Goal: Task Accomplishment & Management: Use online tool/utility

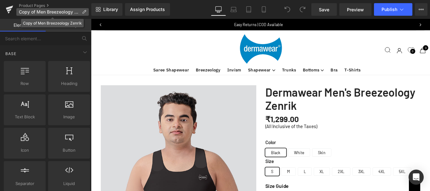
click at [85, 11] on icon at bounding box center [84, 12] width 4 height 4
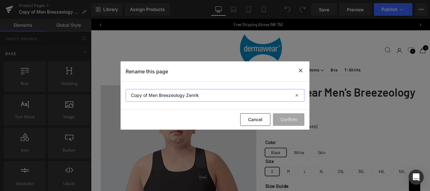
click at [140, 94] on input "Copy of Men Breezeology Zenrik" at bounding box center [215, 95] width 179 height 13
paste input "Zenrik-G Gynaecomastia"
click at [132, 94] on input "Zenrik-G Gynaecomastia" at bounding box center [215, 95] width 179 height 13
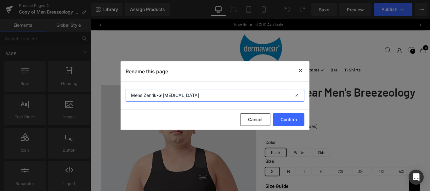
click at [197, 95] on input "Mens Zenrik-G Gynaecomastia" at bounding box center [215, 95] width 179 height 13
type input "Mens Zenrik-G Gynaecomastia Shapewear Vest"
click at [289, 118] on button "Confirm" at bounding box center [288, 119] width 31 height 13
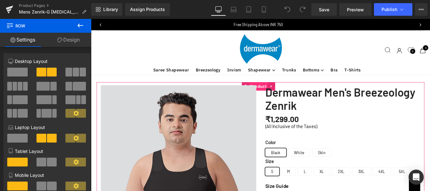
click at [277, 92] on span "Product" at bounding box center [279, 94] width 21 height 9
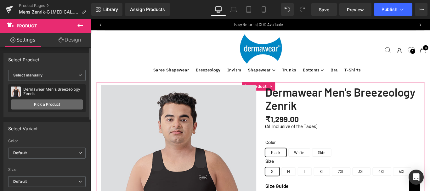
click at [36, 104] on link "Pick a Product" at bounding box center [47, 105] width 72 height 10
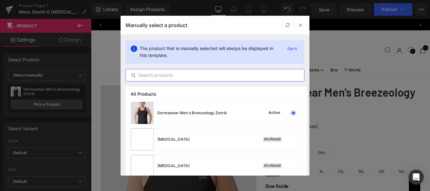
click at [157, 74] on input "text" at bounding box center [215, 75] width 178 height 8
paste input "Zenrik-G Gynaecomastia"
type input "Zenrik-G Gynaecomastia"
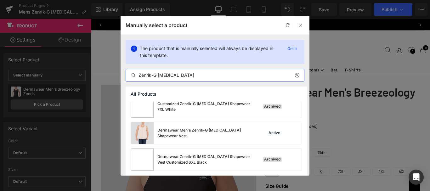
scroll to position [60, 0]
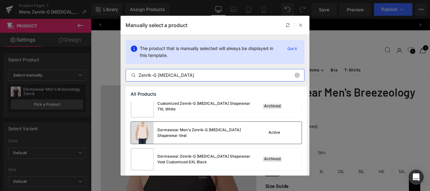
click at [256, 134] on div "Dermawear Men's Zenrik-G Gynaecomastia Shapewear Vest Active" at bounding box center [216, 133] width 171 height 22
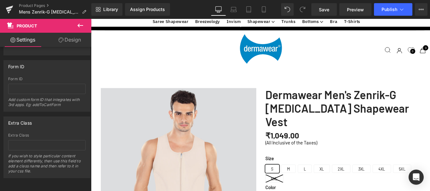
scroll to position [472, 0]
click at [323, 9] on span "Save" at bounding box center [324, 9] width 10 height 7
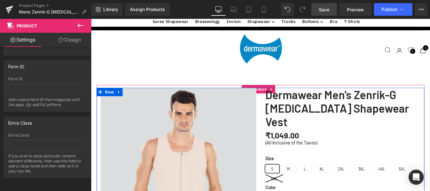
scroll to position [283, 0]
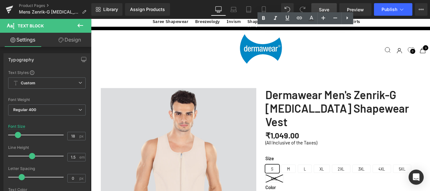
scroll to position [315, 0]
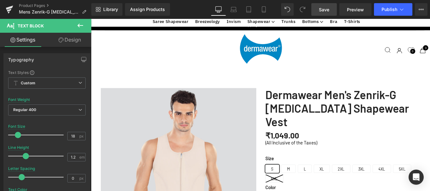
drag, startPoint x: 444, startPoint y: 98, endPoint x: 285, endPoint y: 96, distance: 159.4
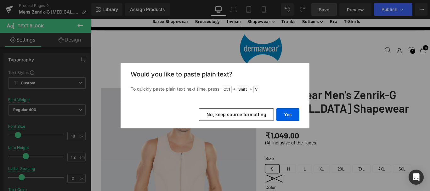
click at [230, 112] on button "No, keep source formatting" at bounding box center [236, 114] width 75 height 13
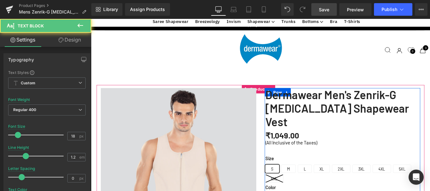
drag, startPoint x: 336, startPoint y: 117, endPoint x: 285, endPoint y: 116, distance: 51.0
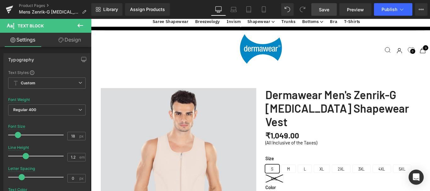
drag, startPoint x: 427, startPoint y: 123, endPoint x: 285, endPoint y: 123, distance: 142.0
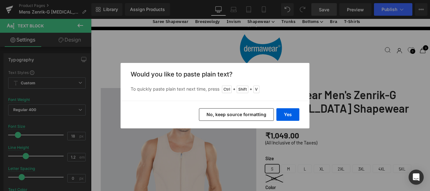
click at [237, 114] on button "No, keep source formatting" at bounding box center [236, 114] width 75 height 13
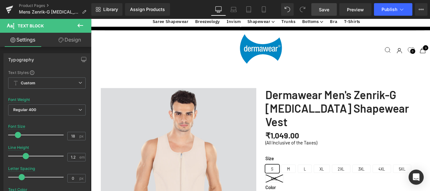
drag, startPoint x: 352, startPoint y: 144, endPoint x: 285, endPoint y: 144, distance: 67.1
drag, startPoint x: 308, startPoint y: 151, endPoint x: 339, endPoint y: 151, distance: 31.5
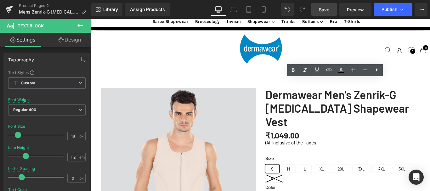
drag, startPoint x: 341, startPoint y: 151, endPoint x: 284, endPoint y: 151, distance: 56.4
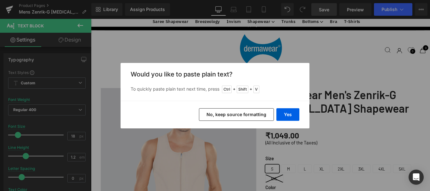
click at [239, 114] on button "No, keep source formatting" at bounding box center [236, 114] width 75 height 13
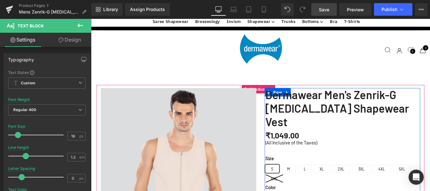
drag, startPoint x: 395, startPoint y: 150, endPoint x: 343, endPoint y: 157, distance: 52.0
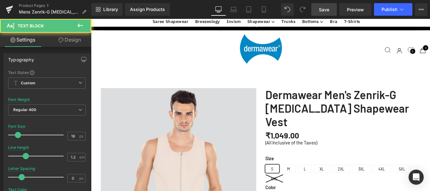
drag, startPoint x: 303, startPoint y: 158, endPoint x: 284, endPoint y: 158, distance: 18.9
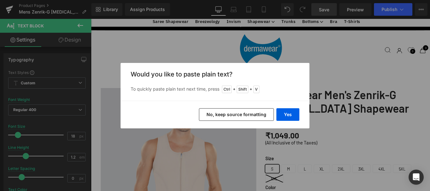
click at [237, 116] on button "No, keep source formatting" at bounding box center [236, 114] width 75 height 13
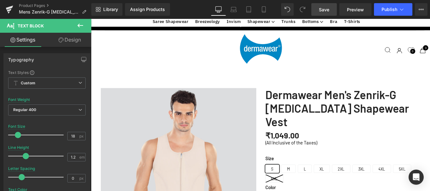
scroll to position [378, 0]
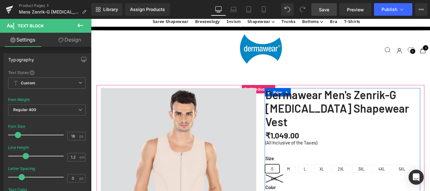
drag, startPoint x: 308, startPoint y: 108, endPoint x: 325, endPoint y: 21, distance: 88.9
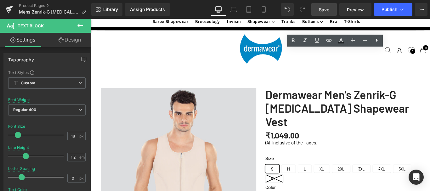
copy p "Premium Fabric Blend 4D Stretch Technology"
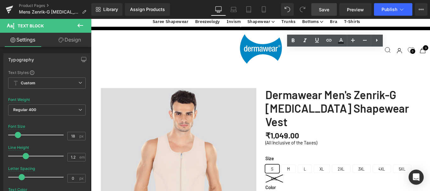
copy p "Comfortable lightweight, breathable, and soft fabric for all day long."
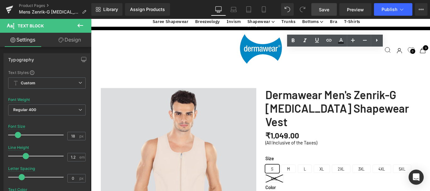
drag, startPoint x: 341, startPoint y: 107, endPoint x: 364, endPoint y: 77, distance: 37.7
click at [292, 41] on icon at bounding box center [293, 40] width 3 height 4
drag, startPoint x: 447, startPoint y: 115, endPoint x: 286, endPoint y: 115, distance: 160.6
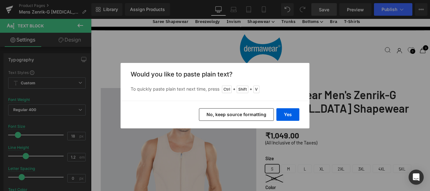
click at [246, 115] on button "No, keep source formatting" at bounding box center [236, 114] width 75 height 13
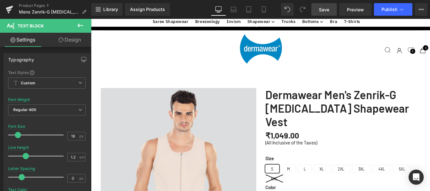
scroll to position [315, 0]
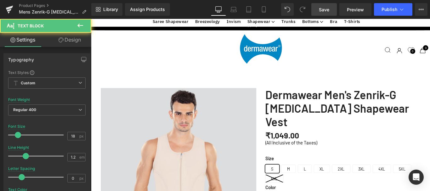
drag, startPoint x: 375, startPoint y: 185, endPoint x: 388, endPoint y: 186, distance: 12.7
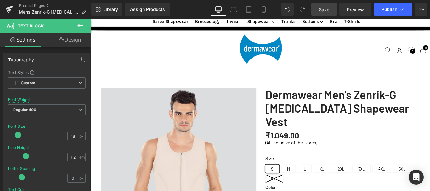
scroll to position [441, 0]
click at [323, 9] on span "Save" at bounding box center [324, 9] width 10 height 7
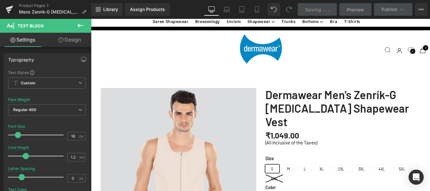
scroll to position [472, 0]
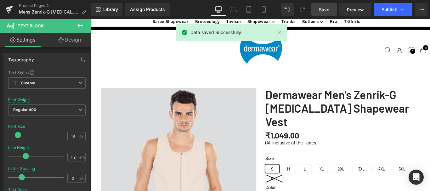
scroll to position [441, 0]
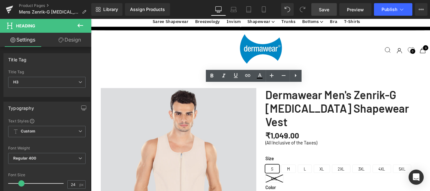
drag, startPoint x: 258, startPoint y: 101, endPoint x: 296, endPoint y: 99, distance: 38.8
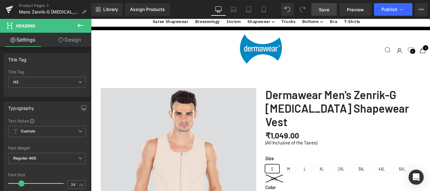
scroll to position [378, 0]
click at [328, 11] on span "Save" at bounding box center [324, 9] width 10 height 7
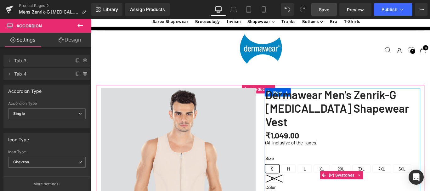
scroll to position [189, 0]
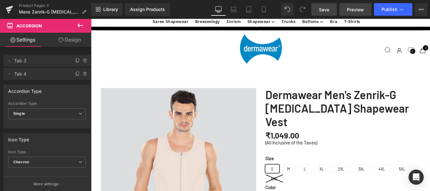
click at [356, 12] on span "Preview" at bounding box center [355, 9] width 17 height 7
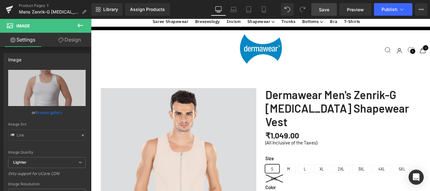
click at [42, 112] on link "Browse gallery" at bounding box center [49, 112] width 27 height 11
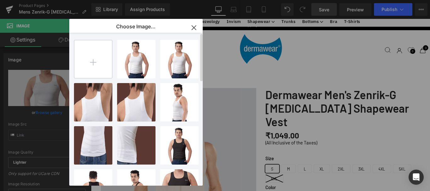
click at [94, 60] on input "file" at bounding box center [93, 59] width 38 height 38
type input "C:\fakepath\Gynaecomastia-Grey-1.jpg"
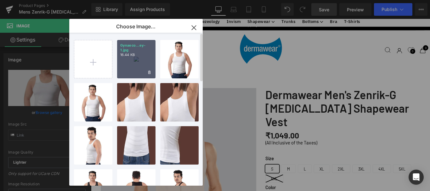
click at [140, 59] on div "Gynaeco...ey-1.jpg 16.44 KB" at bounding box center [136, 59] width 38 height 38
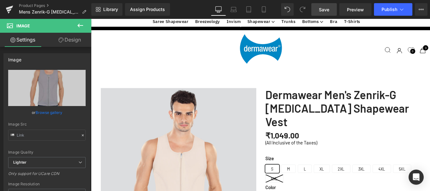
drag, startPoint x: 326, startPoint y: 9, endPoint x: 209, endPoint y: 55, distance: 125.2
click at [326, 9] on span "Save" at bounding box center [324, 9] width 10 height 7
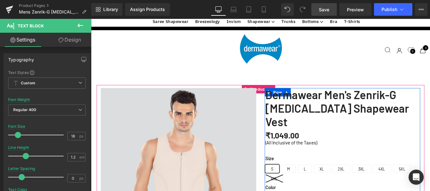
drag, startPoint x: 417, startPoint y: 154, endPoint x: 291, endPoint y: 72, distance: 150.4
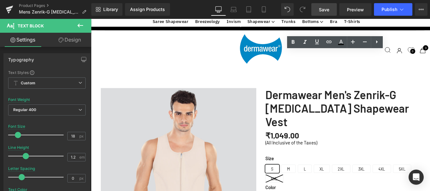
drag, startPoint x: 325, startPoint y: 138, endPoint x: 341, endPoint y: 139, distance: 16.4
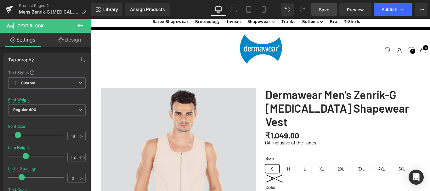
drag, startPoint x: 419, startPoint y: 154, endPoint x: 285, endPoint y: 58, distance: 165.7
copy div "Targeted Chest & Abdomen Compression Designed to reduce the appearance of gynec…"
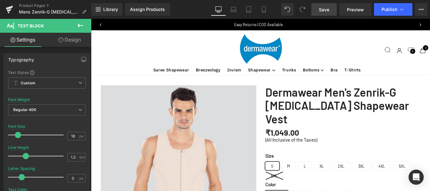
scroll to position [0, 0]
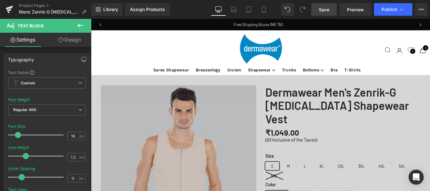
click at [325, 9] on span "Save" at bounding box center [324, 9] width 10 height 7
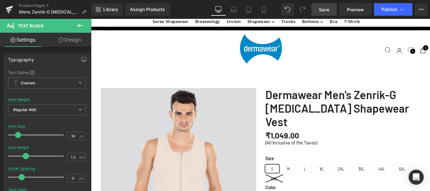
scroll to position [693, 0]
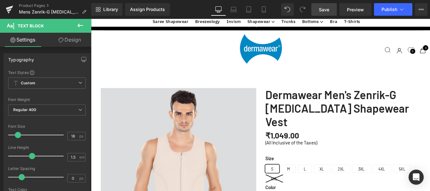
scroll to position [756, 0]
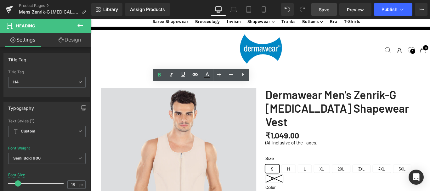
drag, startPoint x: 243, startPoint y: 98, endPoint x: 201, endPoint y: 97, distance: 42.8
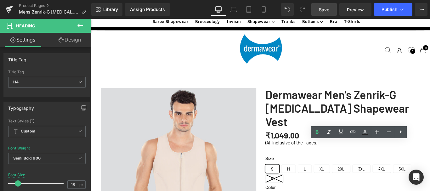
scroll to position [850, 0]
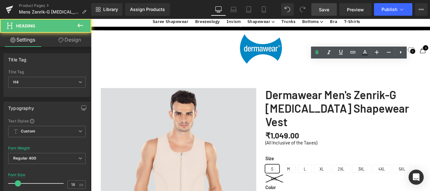
drag, startPoint x: 345, startPoint y: 74, endPoint x: 405, endPoint y: 72, distance: 59.2
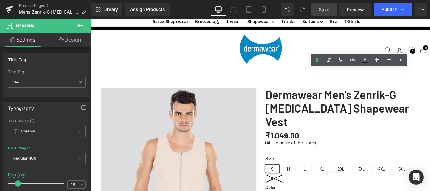
scroll to position [819, 0]
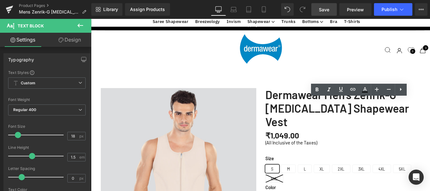
drag, startPoint x: 431, startPoint y: 121, endPoint x: 347, endPoint y: 112, distance: 84.2
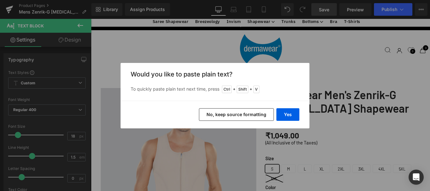
click at [237, 116] on button "No, keep source formatting" at bounding box center [236, 114] width 75 height 13
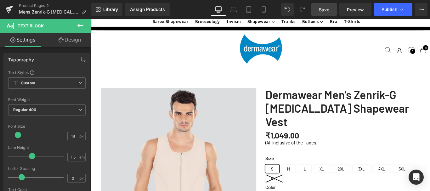
scroll to position [724, 0]
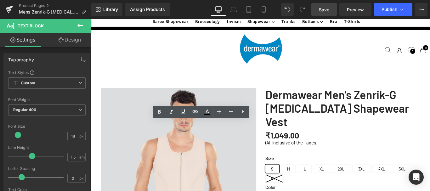
copy p "No rolling, no folding—just seamless support that creates a streamlined silhoue…"
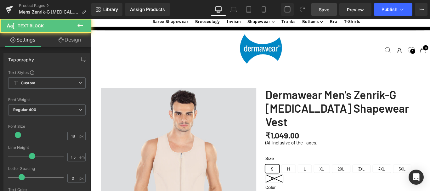
click at [287, 9] on span at bounding box center [287, 9] width 9 height 9
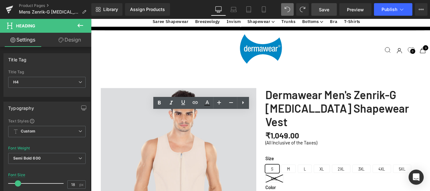
drag, startPoint x: 207, startPoint y: 129, endPoint x: 255, endPoint y: 129, distance: 48.8
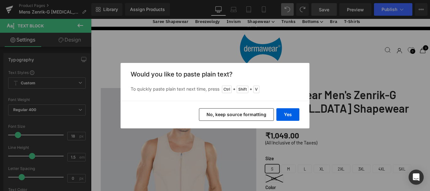
click at [229, 116] on button "No, keep source formatting" at bounding box center [236, 114] width 75 height 13
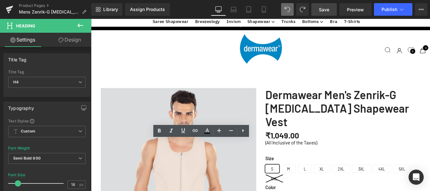
drag, startPoint x: 208, startPoint y: 160, endPoint x: 253, endPoint y: 162, distance: 45.4
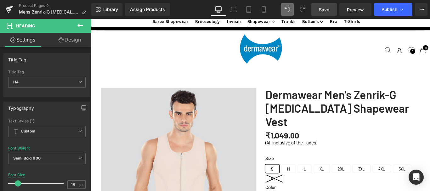
click at [322, 8] on span "Save" at bounding box center [324, 9] width 10 height 7
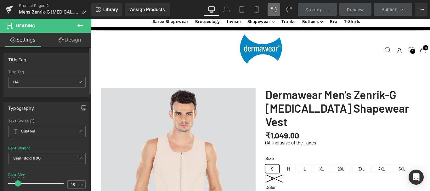
click at [319, 9] on span "Saving" at bounding box center [313, 9] width 16 height 5
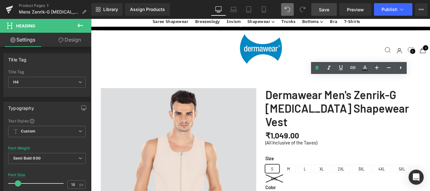
drag, startPoint x: 376, startPoint y: 91, endPoint x: 418, endPoint y: 91, distance: 42.2
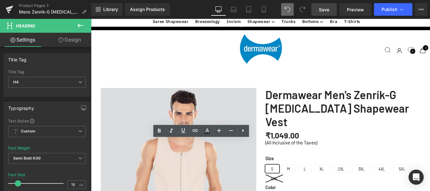
drag, startPoint x: 200, startPoint y: 160, endPoint x: 261, endPoint y: 160, distance: 61.1
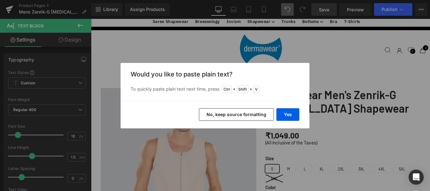
click at [234, 115] on button "No, keep source formatting" at bounding box center [236, 114] width 75 height 13
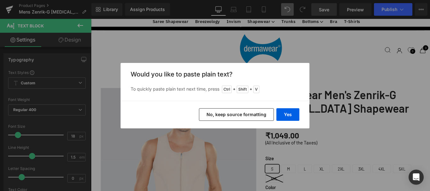
click at [240, 116] on button "No, keep source formatting" at bounding box center [236, 114] width 75 height 13
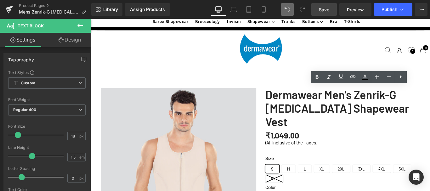
drag, startPoint x: 413, startPoint y: 97, endPoint x: 431, endPoint y: 98, distance: 18.0
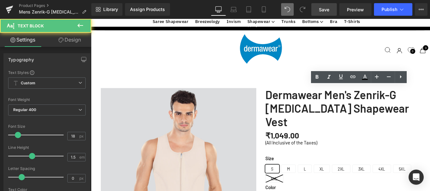
drag, startPoint x: 402, startPoint y: 98, endPoint x: 413, endPoint y: 100, distance: 10.2
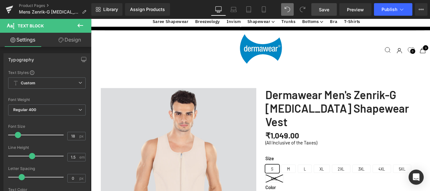
scroll to position [787, 0]
click at [324, 10] on span "Save" at bounding box center [324, 9] width 10 height 7
click at [328, 10] on span "Save" at bounding box center [324, 9] width 10 height 7
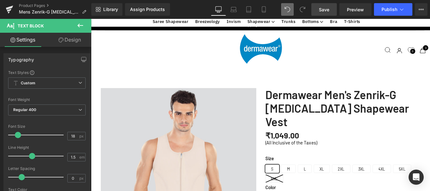
click at [323, 12] on span "Save" at bounding box center [324, 9] width 10 height 7
drag, startPoint x: 322, startPoint y: 11, endPoint x: 306, endPoint y: 33, distance: 27.9
click at [322, 11] on span "Save" at bounding box center [324, 9] width 10 height 7
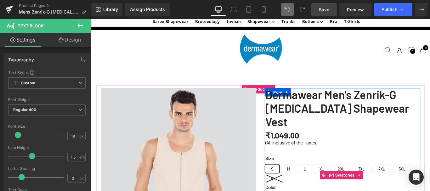
scroll to position [0, 0]
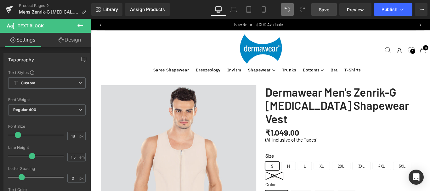
click at [323, 8] on span "Save" at bounding box center [324, 9] width 10 height 7
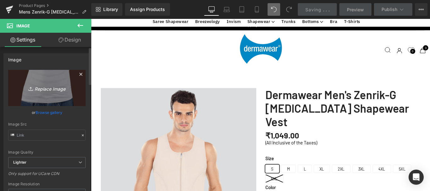
click at [45, 89] on icon "Replace Image" at bounding box center [47, 88] width 50 height 8
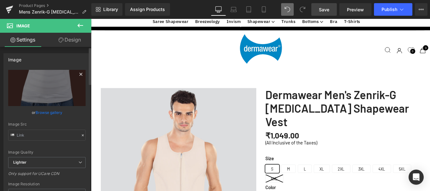
click at [79, 74] on icon at bounding box center [80, 74] width 3 height 3
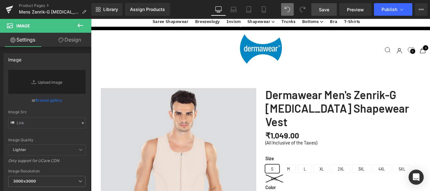
scroll to position [661, 0]
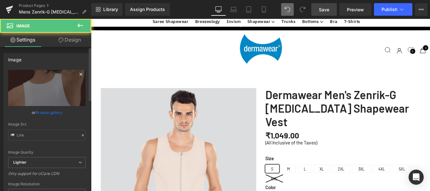
click at [80, 72] on icon at bounding box center [81, 75] width 8 height 8
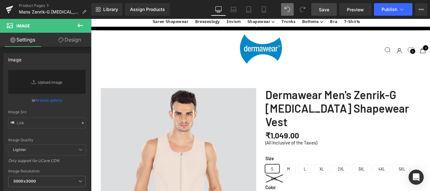
scroll to position [756, 0]
drag, startPoint x: 132, startPoint y: 100, endPoint x: 294, endPoint y: 78, distance: 163.6
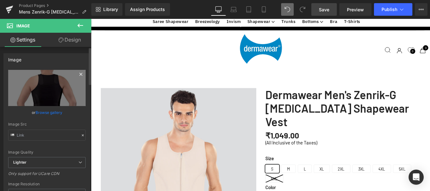
click at [79, 73] on icon at bounding box center [81, 75] width 8 height 8
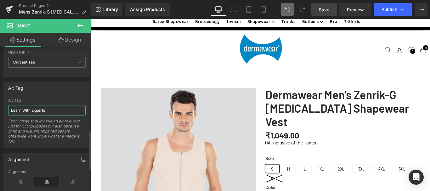
click at [50, 109] on input "Learn With Experts" at bounding box center [46, 110] width 77 height 10
type input "Slim Fit Shapewear Vest for Men"
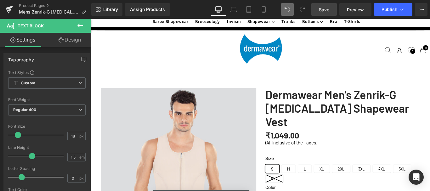
scroll to position [630, 0]
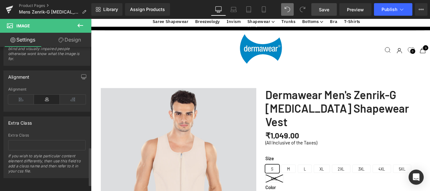
scroll to position [308, 0]
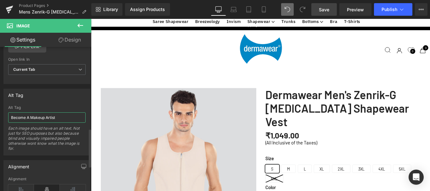
click at [62, 118] on input "Become A Makeup Artist" at bounding box center [46, 117] width 77 height 10
type input "Broad Back Support Shapewear for Men"
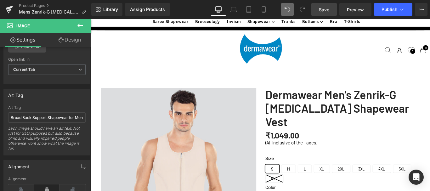
drag, startPoint x: 221, startPoint y: 103, endPoint x: 247, endPoint y: 131, distance: 38.3
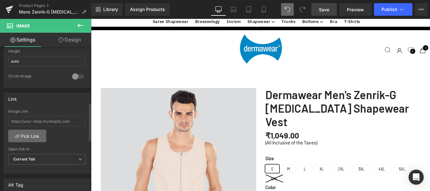
scroll to position [252, 0]
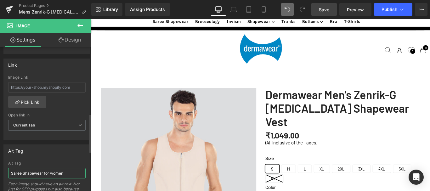
click at [67, 174] on input "Saree Shapewear for women" at bounding box center [46, 173] width 77 height 10
click at [91, 134] on b at bounding box center [90, 134] width 3 height 38
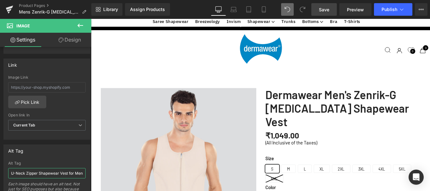
scroll to position [402, 0]
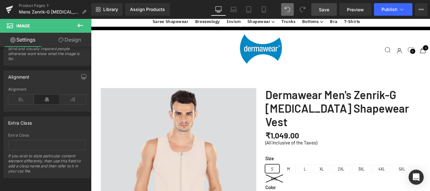
type input "U-Neck Zipper Shapewear Vest for Men"
click at [321, 9] on span "Save" at bounding box center [324, 9] width 10 height 7
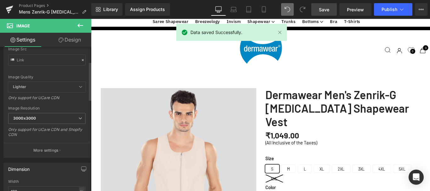
scroll to position [56, 0]
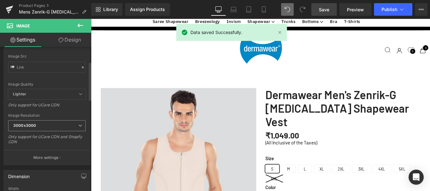
click at [79, 126] on icon at bounding box center [80, 126] width 4 height 4
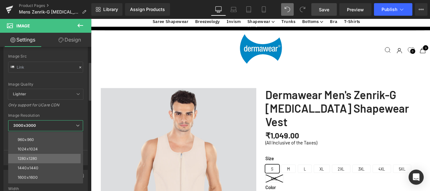
scroll to position [31, 0]
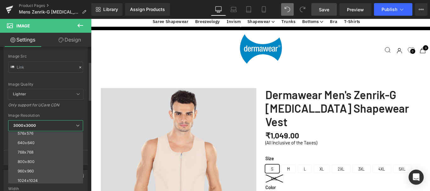
click at [77, 128] on icon at bounding box center [78, 126] width 4 height 4
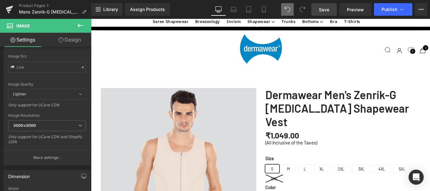
scroll to position [598, 0]
drag, startPoint x: 328, startPoint y: 12, endPoint x: 151, endPoint y: 87, distance: 192.1
click at [328, 12] on span "Save" at bounding box center [324, 9] width 10 height 7
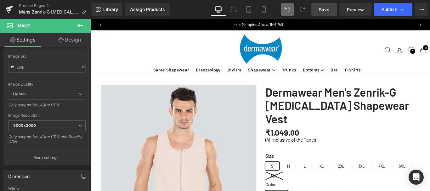
scroll to position [0, 0]
click at [79, 25] on icon at bounding box center [81, 26] width 8 height 8
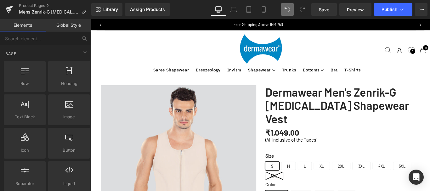
drag, startPoint x: 328, startPoint y: 8, endPoint x: 274, endPoint y: 3, distance: 54.1
click at [328, 8] on span "Save" at bounding box center [324, 9] width 10 height 7
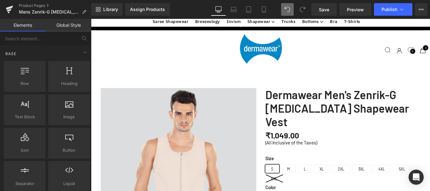
scroll to position [283, 0]
click at [323, 9] on span "Save" at bounding box center [324, 9] width 10 height 7
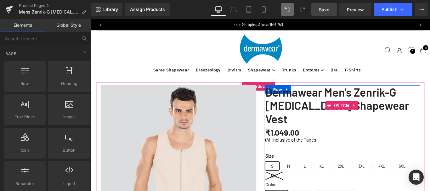
scroll to position [157, 0]
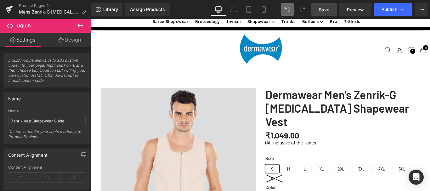
scroll to position [12, 0]
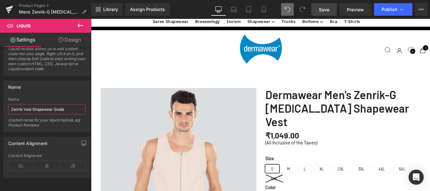
click at [22, 104] on input "Zenrik Vest Shapewear Guide" at bounding box center [46, 109] width 77 height 10
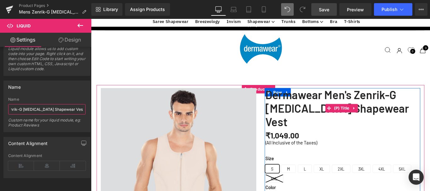
scroll to position [0, 6]
type input "Zenrik-G Gynaecomastia Shapewear Vest"
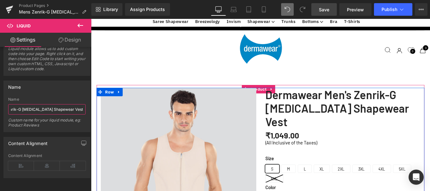
scroll to position [157, 0]
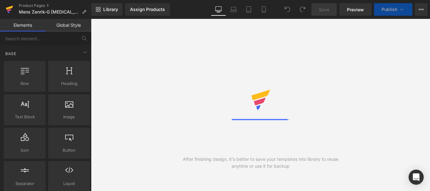
click at [8, 8] on icon at bounding box center [9, 8] width 7 height 4
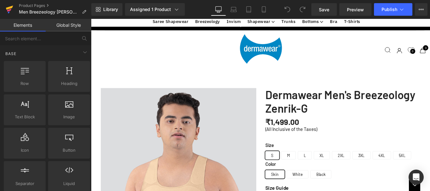
click at [10, 9] on icon at bounding box center [9, 8] width 7 height 4
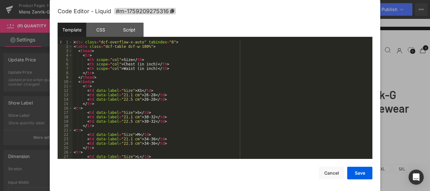
scroll to position [157, 0]
click at [130, 64] on div "< div class = "dcf-overflow-x-auto" tabindex = "0" > < table class = "dcf-table…" at bounding box center [221, 104] width 298 height 128
drag, startPoint x: 130, startPoint y: 69, endPoint x: 120, endPoint y: 69, distance: 10.4
click at [120, 69] on div "< div class = "dcf-overflow-x-auto" tabindex = "0" > < table class = "dcf-table…" at bounding box center [221, 104] width 298 height 128
click at [164, 69] on div "< div class = "dcf-overflow-x-auto" tabindex = "0" > < table class = "dcf-table…" at bounding box center [221, 104] width 298 height 128
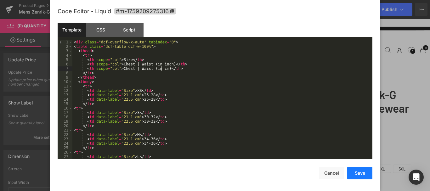
click at [360, 171] on button "Save" at bounding box center [359, 173] width 25 height 13
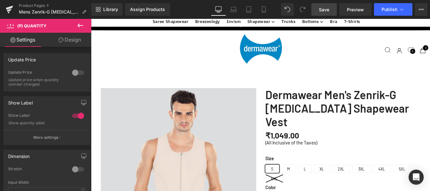
click at [323, 10] on span "Save" at bounding box center [324, 9] width 10 height 7
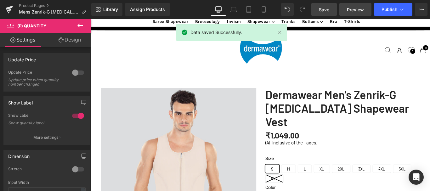
click at [359, 10] on span "Preview" at bounding box center [355, 9] width 17 height 7
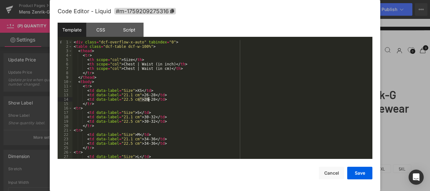
drag, startPoint x: 139, startPoint y: 99, endPoint x: 148, endPoint y: 100, distance: 8.8
click at [148, 100] on div "< div class = "dcf-overflow-x-auto" tabindex = "0" > < table class = "dcf-table…" at bounding box center [221, 104] width 298 height 128
click at [362, 174] on button "Save" at bounding box center [359, 173] width 25 height 13
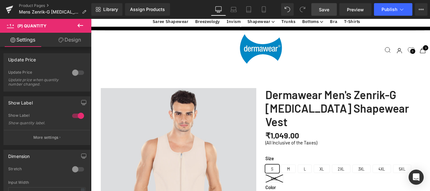
click at [324, 9] on span "Save" at bounding box center [324, 9] width 10 height 7
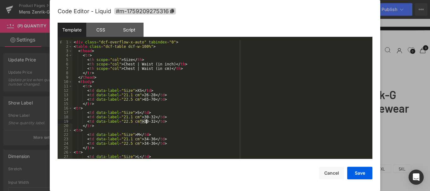
drag, startPoint x: 139, startPoint y: 123, endPoint x: 147, endPoint y: 122, distance: 8.2
click at [147, 122] on div "< div class = "dcf-overflow-x-auto" tabindex = "0" > < table class = "dcf-table…" at bounding box center [221, 104] width 298 height 128
click at [148, 123] on div "< div class = "dcf-overflow-x-auto" tabindex = "0" > < table class = "dcf-table…" at bounding box center [221, 104] width 298 height 128
click at [139, 121] on div "< div class = "dcf-overflow-x-auto" tabindex = "0" > < table class = "dcf-table…" at bounding box center [221, 104] width 298 height 128
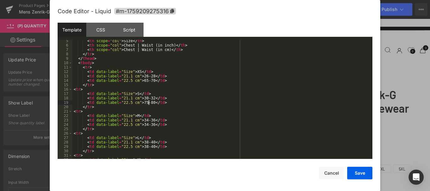
scroll to position [19, 0]
drag, startPoint x: 139, startPoint y: 125, endPoint x: 149, endPoint y: 125, distance: 10.1
click at [149, 125] on div "< th scope = "col" > Size </ th > < th scope = "col" > Chest | Waist (in inch) …" at bounding box center [221, 103] width 298 height 128
drag, startPoint x: 138, startPoint y: 147, endPoint x: 149, endPoint y: 147, distance: 10.7
click at [149, 147] on div "< th scope = "col" > Size </ th > < th scope = "col" > Chest | Waist (in inch) …" at bounding box center [221, 103] width 298 height 128
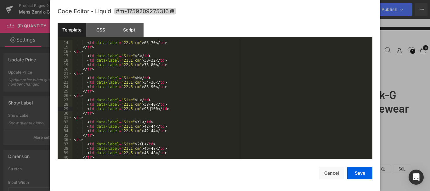
scroll to position [57, 0]
drag, startPoint x: 139, startPoint y: 132, endPoint x: 148, endPoint y: 132, distance: 9.8
click at [148, 132] on div "< td data-label = "21.1 cm" > 26-28 </ td > < td data-label = "22.5 cm" > 65-70…" at bounding box center [221, 100] width 298 height 128
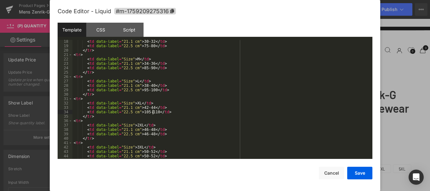
scroll to position [76, 0]
drag, startPoint x: 139, startPoint y: 135, endPoint x: 148, endPoint y: 135, distance: 9.1
click at [148, 135] on div "< td data-label = "21.1 cm" > 30-32 </ td > < td data-label = "22.5 cm" > 75-80…" at bounding box center [221, 103] width 298 height 128
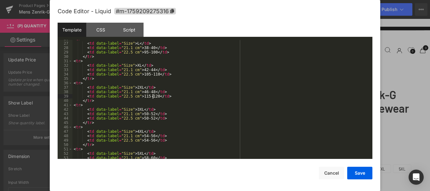
scroll to position [113, 0]
drag, startPoint x: 138, startPoint y: 142, endPoint x: 145, endPoint y: 142, distance: 6.9
click at [145, 142] on div "< tr > < td data-label = "Size" > L </ td > < td data-label = "21.1 cm" > 38-40…" at bounding box center [221, 101] width 298 height 128
click at [174, 125] on div "< tr > < td data-label = "Size" > L </ td > < td data-label = "21.1 cm" > 38-40…" at bounding box center [221, 101] width 298 height 128
drag, startPoint x: 139, startPoint y: 117, endPoint x: 148, endPoint y: 118, distance: 9.2
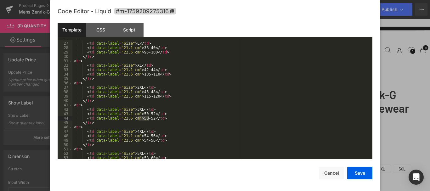
click at [148, 118] on div "< tr > < td data-label = "Size" > L </ td > < td data-label = "21.1 cm" > 38-40…" at bounding box center [221, 101] width 298 height 128
drag, startPoint x: 138, startPoint y: 140, endPoint x: 149, endPoint y: 141, distance: 10.4
click at [149, 141] on div "< tr > < td data-label = "Size" > L </ td > < td data-label = "21.1 cm" > 38-40…" at bounding box center [221, 101] width 298 height 128
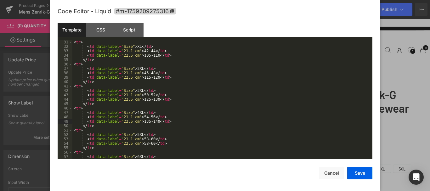
scroll to position [132, 0]
drag, startPoint x: 138, startPoint y: 143, endPoint x: 148, endPoint y: 143, distance: 10.4
click at [148, 143] on div "< tr > < td data-label = "Size" > XL </ td > < td data-label = "21.1 cm" > 42-4…" at bounding box center [221, 104] width 298 height 128
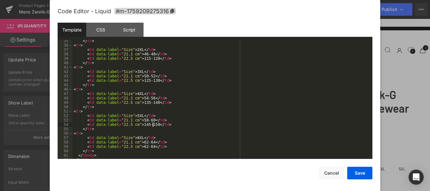
scroll to position [151, 0]
drag, startPoint x: 138, startPoint y: 146, endPoint x: 141, endPoint y: 146, distance: 3.5
click at [141, 146] on div "</ tr > < tr > < td data-label = "Size" > 2XL </ td > < td data-label = "21.1 c…" at bounding box center [221, 103] width 298 height 128
click at [146, 147] on div "</ tr > < tr > < td data-label = "Size" > 2XL </ td > < td data-label = "21.1 c…" at bounding box center [221, 103] width 298 height 128
click at [361, 175] on button "Save" at bounding box center [359, 173] width 25 height 13
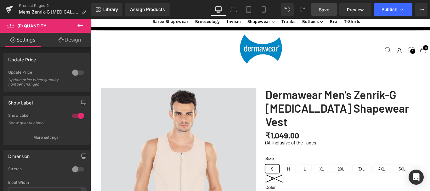
click at [325, 9] on span "Save" at bounding box center [324, 9] width 10 height 7
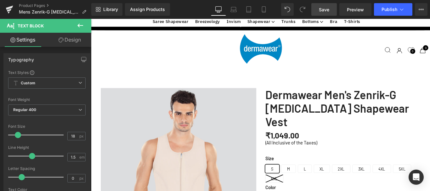
scroll to position [756, 0]
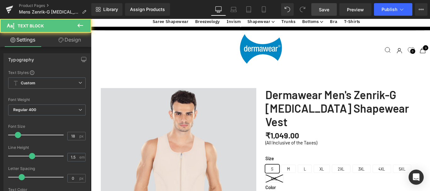
drag, startPoint x: 313, startPoint y: 140, endPoint x: 218, endPoint y: 136, distance: 95.5
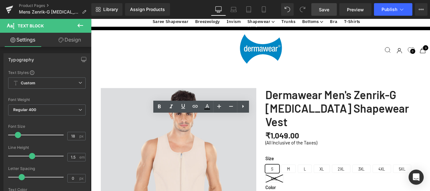
drag, startPoint x: 274, startPoint y: 139, endPoint x: 312, endPoint y: 140, distance: 38.4
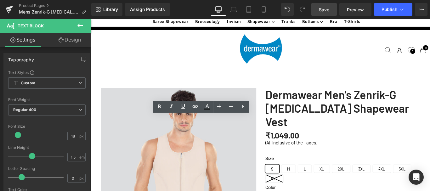
copy p "Features a comfortable U-neck cut with a strong front zipper for easy wear as w…"
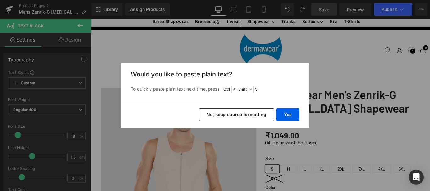
click at [231, 116] on button "No, keep source formatting" at bounding box center [236, 114] width 75 height 13
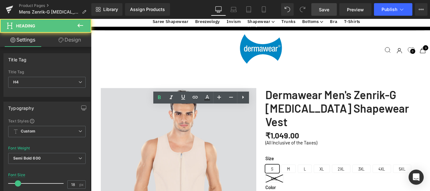
drag, startPoint x: 236, startPoint y: 123, endPoint x: 253, endPoint y: 123, distance: 17.3
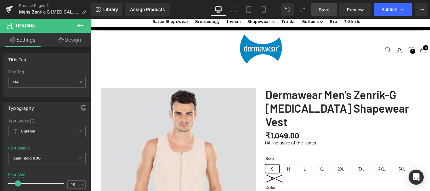
scroll to position [598, 0]
click at [324, 10] on span "Save" at bounding box center [324, 9] width 10 height 7
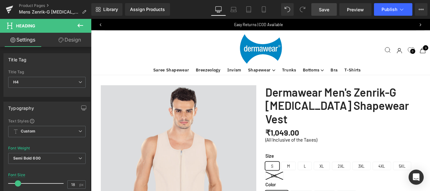
scroll to position [0, 0]
click at [321, 11] on span "Save" at bounding box center [324, 9] width 10 height 7
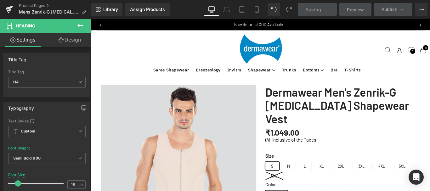
scroll to position [346, 0]
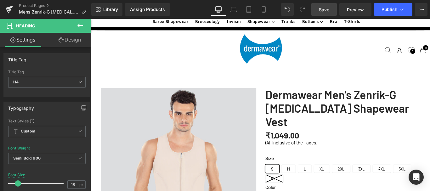
click at [322, 10] on span "Save" at bounding box center [324, 9] width 10 height 7
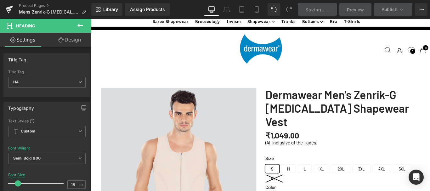
scroll to position [0, 0]
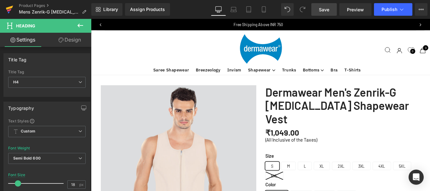
click at [8, 9] on icon at bounding box center [9, 8] width 7 height 4
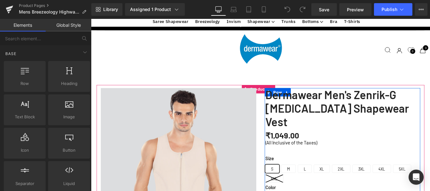
scroll to position [315, 0]
click at [83, 13] on icon at bounding box center [84, 12] width 4 height 4
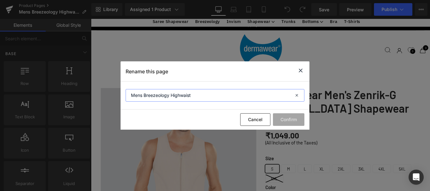
click at [144, 95] on input "Mens Breezeology Highwaist" at bounding box center [215, 95] width 179 height 13
click at [159, 94] on input "Breezeology Highwaist" at bounding box center [215, 95] width 179 height 13
type input "Bree Men Highwaist"
click at [288, 117] on button "Confirm" at bounding box center [288, 119] width 31 height 13
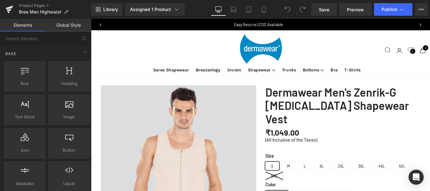
scroll to position [0, 0]
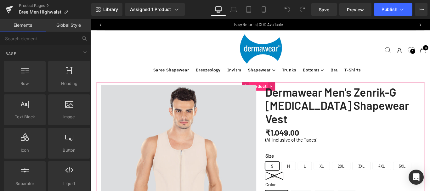
click at [279, 92] on span "Product" at bounding box center [279, 94] width 21 height 9
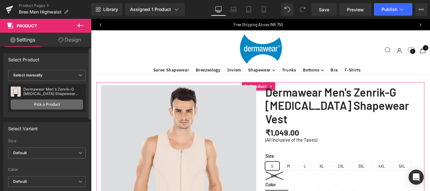
click at [52, 103] on link "Pick a Product" at bounding box center [47, 105] width 72 height 10
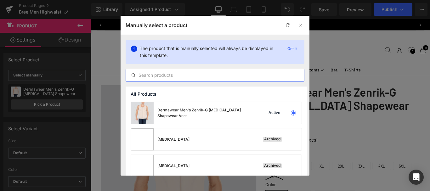
click at [183, 73] on input "text" at bounding box center [215, 75] width 178 height 8
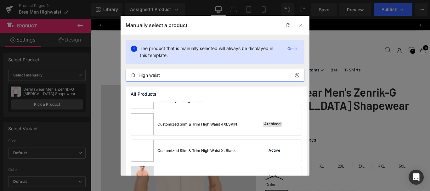
scroll to position [126, 0]
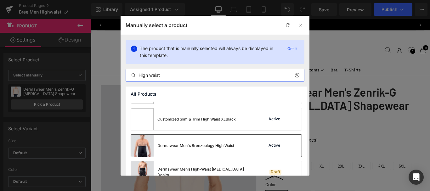
type input "High waist"
click at [267, 146] on div "Active" at bounding box center [280, 145] width 43 height 9
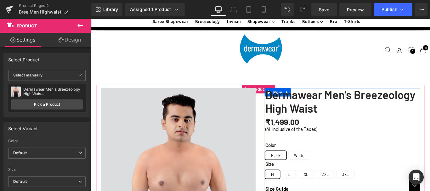
scroll to position [315, 0]
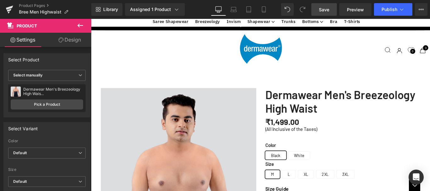
drag, startPoint x: 325, startPoint y: 9, endPoint x: 164, endPoint y: 93, distance: 181.3
click at [325, 9] on span "Save" at bounding box center [324, 9] width 10 height 7
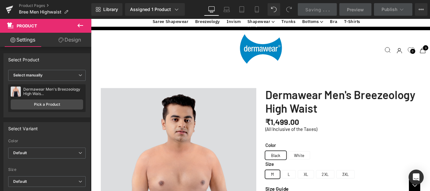
scroll to position [913, 0]
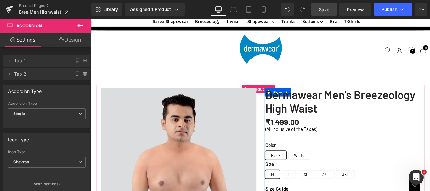
scroll to position [252, 0]
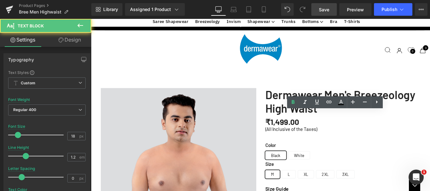
drag, startPoint x: 308, startPoint y: 126, endPoint x: 326, endPoint y: 126, distance: 18.0
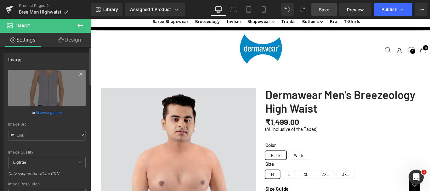
click at [79, 74] on icon at bounding box center [80, 74] width 3 height 3
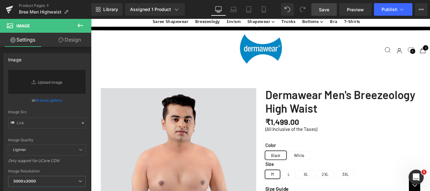
scroll to position [409, 0]
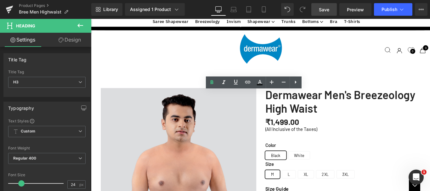
drag, startPoint x: 222, startPoint y: 103, endPoint x: 355, endPoint y: 105, distance: 132.9
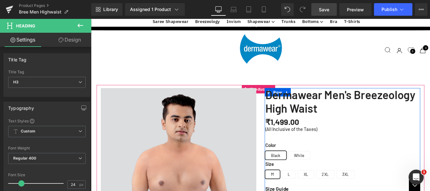
scroll to position [378, 0]
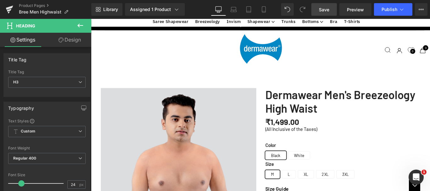
drag, startPoint x: 321, startPoint y: 135, endPoint x: 348, endPoint y: 135, distance: 27.4
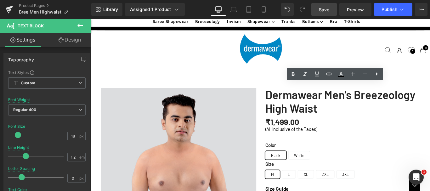
drag, startPoint x: 362, startPoint y: 109, endPoint x: 285, endPoint y: 103, distance: 77.1
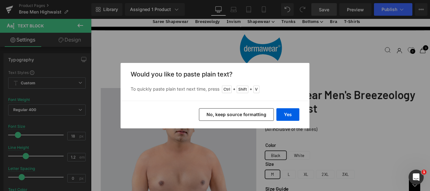
click at [231, 115] on button "No, keep source formatting" at bounding box center [236, 114] width 75 height 13
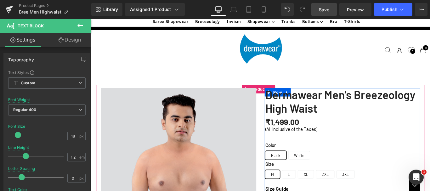
drag, startPoint x: 304, startPoint y: 109, endPoint x: 347, endPoint y: 109, distance: 43.1
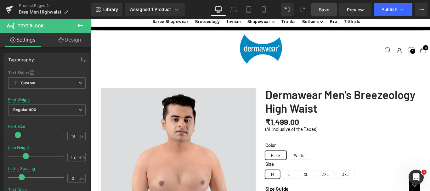
drag, startPoint x: 285, startPoint y: 122, endPoint x: 342, endPoint y: 121, distance: 56.7
drag, startPoint x: 328, startPoint y: 135, endPoint x: 284, endPoint y: 127, distance: 44.9
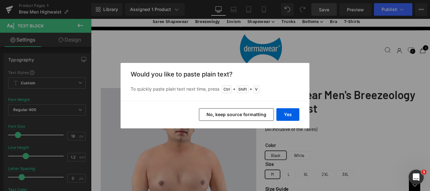
click at [235, 114] on button "No, keep source formatting" at bounding box center [236, 114] width 75 height 13
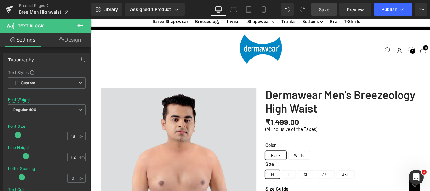
drag, startPoint x: 284, startPoint y: 148, endPoint x: 347, endPoint y: 148, distance: 62.7
drag, startPoint x: 310, startPoint y: 162, endPoint x: 308, endPoint y: 164, distance: 3.6
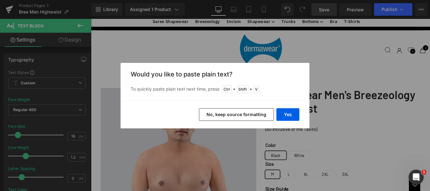
click at [242, 111] on button "No, keep source formatting" at bounding box center [236, 114] width 75 height 13
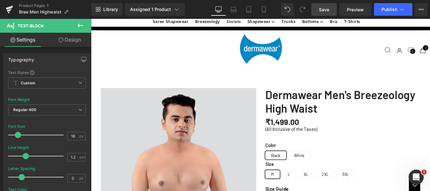
drag, startPoint x: 364, startPoint y: 175, endPoint x: 286, endPoint y: 175, distance: 77.8
drag, startPoint x: 321, startPoint y: 182, endPoint x: 361, endPoint y: 183, distance: 39.7
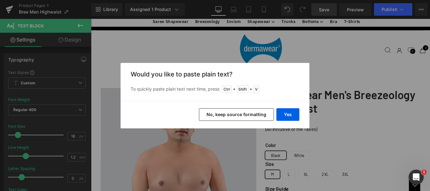
click at [242, 117] on button "No, keep source formatting" at bounding box center [236, 114] width 75 height 13
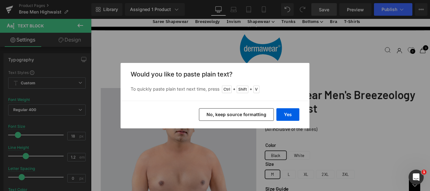
click at [246, 110] on button "No, keep source formatting" at bounding box center [236, 114] width 75 height 13
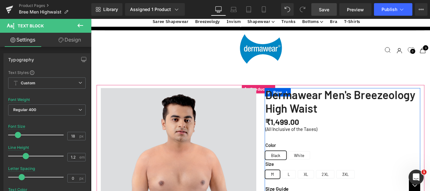
scroll to position [346, 0]
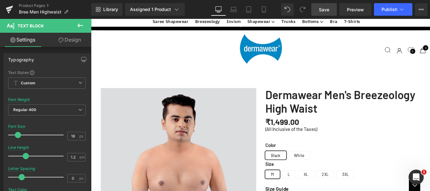
drag, startPoint x: 379, startPoint y: 128, endPoint x: 345, endPoint y: 144, distance: 37.5
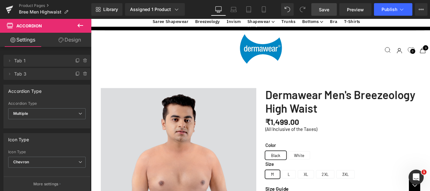
scroll to position [378, 0]
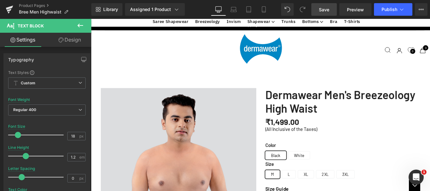
drag, startPoint x: 316, startPoint y: 134, endPoint x: 285, endPoint y: 77, distance: 65.1
copy div "Targeted Abdomen, High & Thigh Compression Focuses compression on the lower tor…"
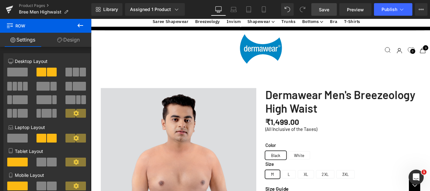
scroll to position [441, 0]
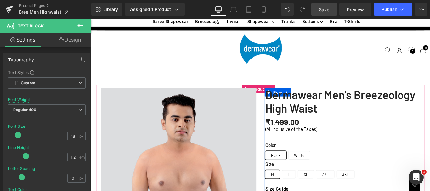
drag, startPoint x: 322, startPoint y: 109, endPoint x: 374, endPoint y: 110, distance: 51.7
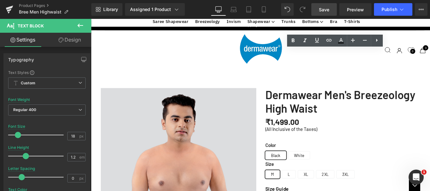
drag, startPoint x: 322, startPoint y: 109, endPoint x: 376, endPoint y: 109, distance: 53.5
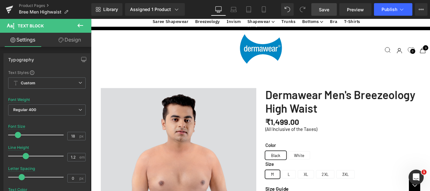
drag, startPoint x: 318, startPoint y: 81, endPoint x: 412, endPoint y: 83, distance: 94.2
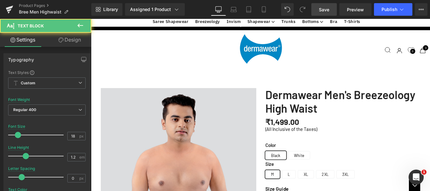
drag, startPoint x: 295, startPoint y: 91, endPoint x: 315, endPoint y: 91, distance: 20.5
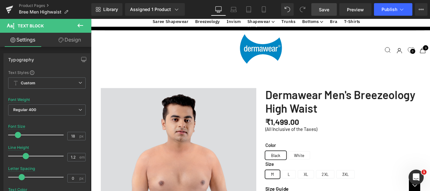
drag, startPoint x: 327, startPoint y: 173, endPoint x: 327, endPoint y: 26, distance: 146.4
copy div "Targeted Abdomen, High & Thigh Compression Focuses compression on lower torso a…"
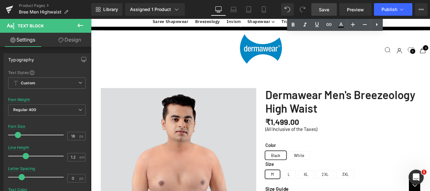
scroll to position [441, 0]
click at [326, 10] on span "Save" at bounding box center [324, 9] width 10 height 7
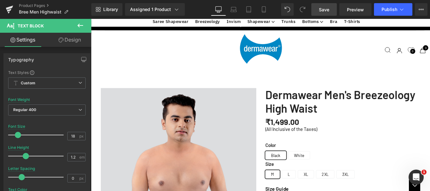
scroll to position [756, 0]
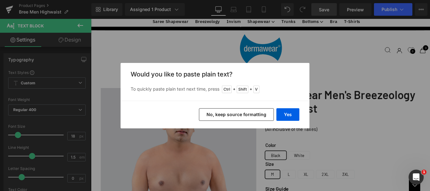
click at [220, 117] on button "No, keep source formatting" at bounding box center [236, 114] width 75 height 13
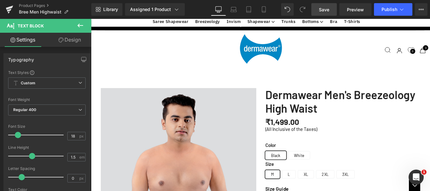
scroll to position [661, 0]
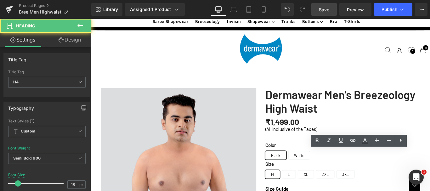
drag, startPoint x: 422, startPoint y: 171, endPoint x: 368, endPoint y: 171, distance: 53.9
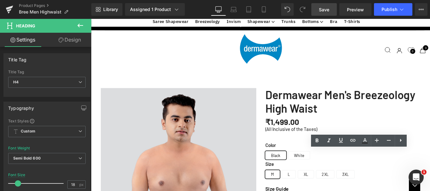
paste div
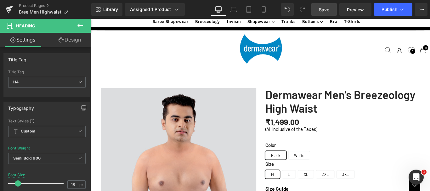
scroll to position [693, 0]
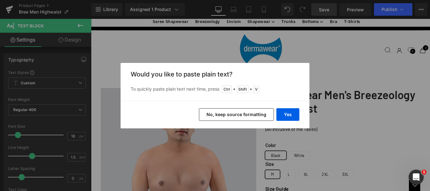
click at [224, 116] on button "No, keep source formatting" at bounding box center [236, 114] width 75 height 13
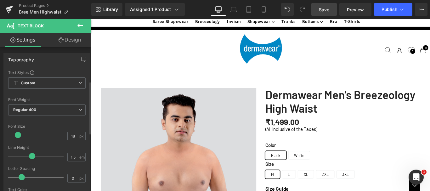
scroll to position [254, 0]
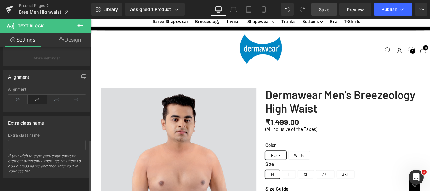
click at [35, 95] on icon at bounding box center [38, 99] width 20 height 9
click at [16, 95] on icon at bounding box center [18, 99] width 20 height 9
click at [31, 95] on icon at bounding box center [38, 99] width 20 height 9
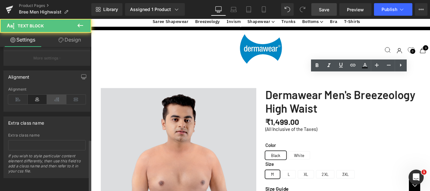
click at [53, 95] on icon at bounding box center [57, 99] width 20 height 9
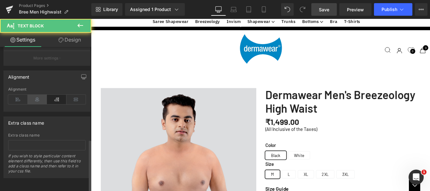
click at [35, 95] on icon at bounding box center [38, 99] width 20 height 9
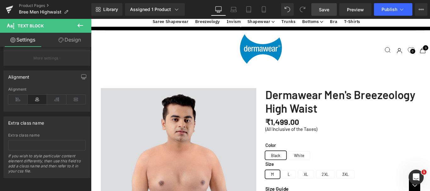
scroll to position [787, 0]
drag, startPoint x: 365, startPoint y: 54, endPoint x: 343, endPoint y: 54, distance: 21.7
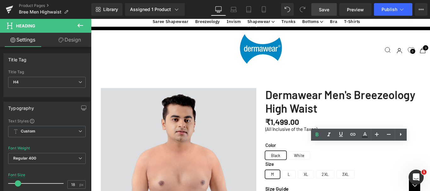
paste div
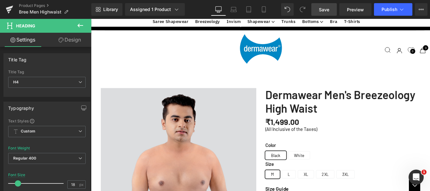
scroll to position [850, 0]
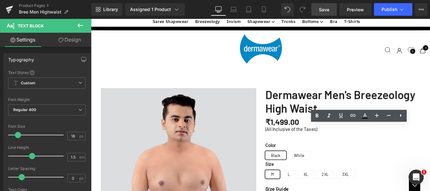
drag, startPoint x: 422, startPoint y: 158, endPoint x: 349, endPoint y: 140, distance: 75.7
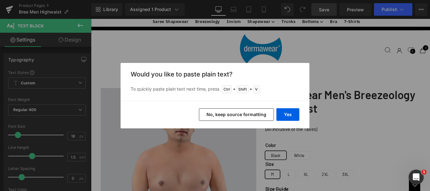
click at [258, 113] on button "No, keep source formatting" at bounding box center [236, 114] width 75 height 13
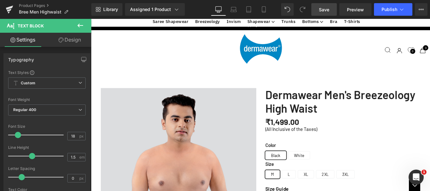
scroll to position [882, 0]
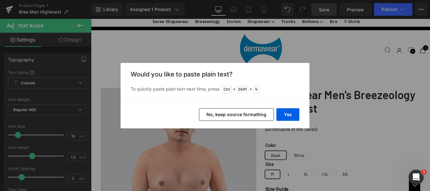
click at [222, 116] on button "No, keep source formatting" at bounding box center [236, 114] width 75 height 13
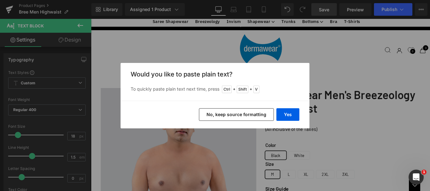
click at [271, 114] on button "No, keep source formatting" at bounding box center [236, 114] width 75 height 13
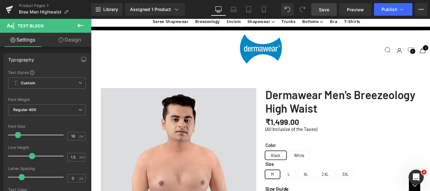
scroll to position [913, 0]
drag, startPoint x: 361, startPoint y: 78, endPoint x: 465, endPoint y: 21, distance: 119.0
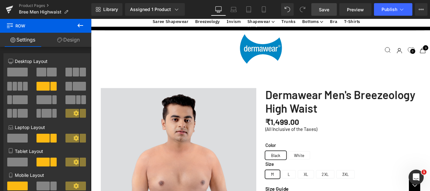
drag, startPoint x: 341, startPoint y: 93, endPoint x: 340, endPoint y: 100, distance: 7.6
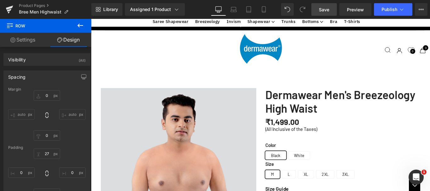
scroll to position [94, 0]
click at [323, 10] on span "Save" at bounding box center [324, 9] width 10 height 7
drag, startPoint x: 323, startPoint y: 9, endPoint x: 258, endPoint y: 97, distance: 109.2
click at [323, 9] on span "Save" at bounding box center [324, 9] width 10 height 7
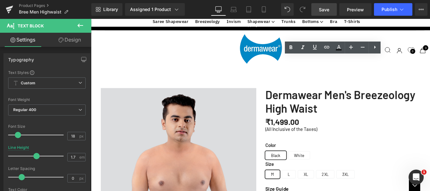
drag, startPoint x: 339, startPoint y: 124, endPoint x: 284, endPoint y: 64, distance: 82.0
drag, startPoint x: 342, startPoint y: 124, endPoint x: 285, endPoint y: 66, distance: 80.6
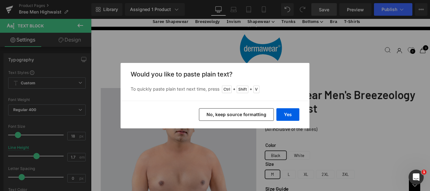
click at [241, 117] on button "No, keep source formatting" at bounding box center [236, 114] width 75 height 13
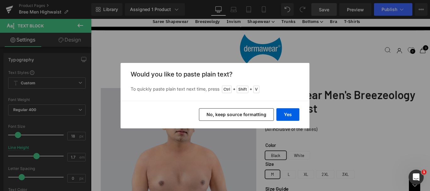
click at [237, 113] on button "No, keep source formatting" at bounding box center [236, 114] width 75 height 13
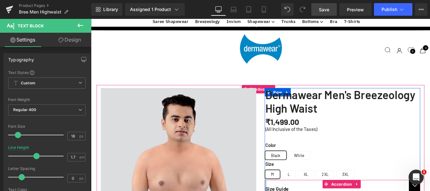
drag, startPoint x: 390, startPoint y: 85, endPoint x: 285, endPoint y: 85, distance: 104.6
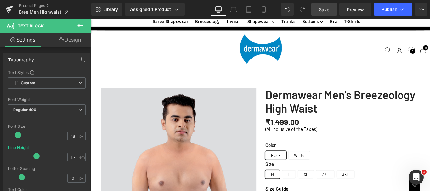
drag, startPoint x: 319, startPoint y: 66, endPoint x: 326, endPoint y: 66, distance: 6.3
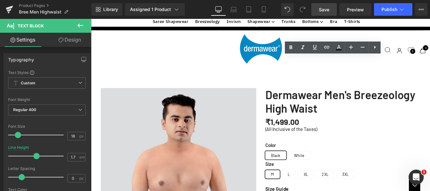
drag, startPoint x: 302, startPoint y: 115, endPoint x: 367, endPoint y: 19, distance: 115.0
copy div "Measurement Tip – Use a measuring tape around chest & waist. Compare – Match yo…"
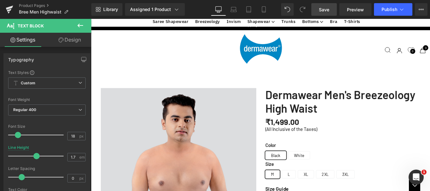
drag, startPoint x: 447, startPoint y: 104, endPoint x: 286, endPoint y: 87, distance: 161.5
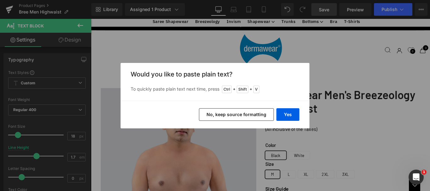
click at [264, 117] on button "No, keep source formatting" at bounding box center [236, 114] width 75 height 13
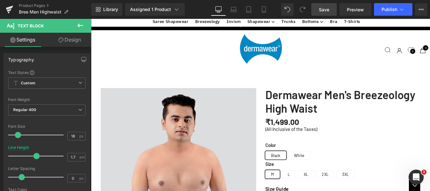
click at [322, 9] on span "Save" at bounding box center [324, 9] width 10 height 7
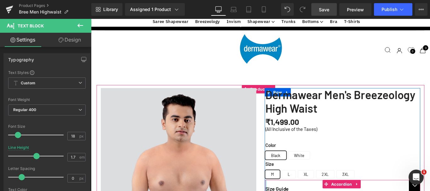
drag, startPoint x: 301, startPoint y: 132, endPoint x: 285, endPoint y: 87, distance: 47.8
drag, startPoint x: 442, startPoint y: 66, endPoint x: 287, endPoint y: 66, distance: 154.9
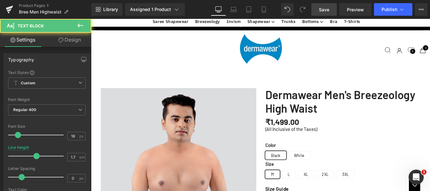
drag, startPoint x: 307, startPoint y: 68, endPoint x: 285, endPoint y: 67, distance: 21.7
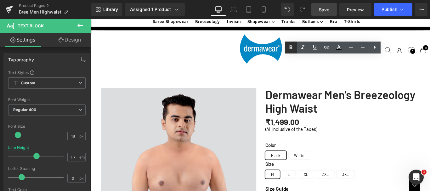
click at [291, 46] on icon at bounding box center [291, 48] width 8 height 8
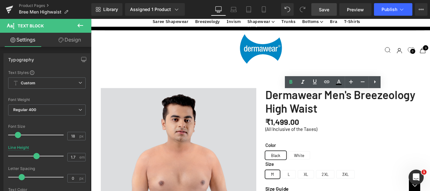
scroll to position [126, 0]
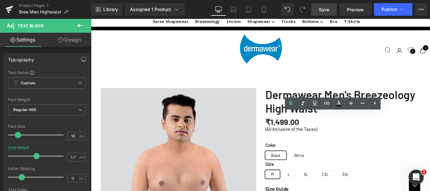
click at [331, 9] on link "Save" at bounding box center [324, 9] width 26 height 13
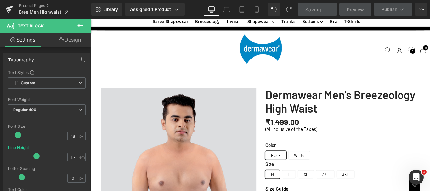
scroll to position [1386, 0]
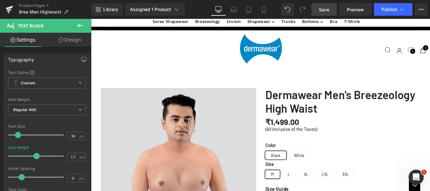
drag, startPoint x: 326, startPoint y: 12, endPoint x: 250, endPoint y: 134, distance: 143.9
click at [326, 12] on span "Save" at bounding box center [324, 9] width 10 height 7
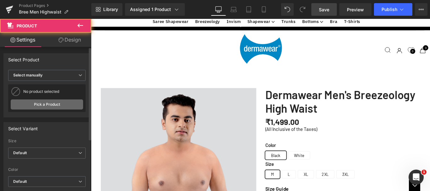
click at [43, 105] on link "Pick a Product" at bounding box center [47, 105] width 72 height 10
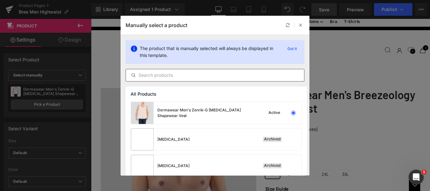
click at [156, 75] on input "text" at bounding box center [215, 75] width 178 height 8
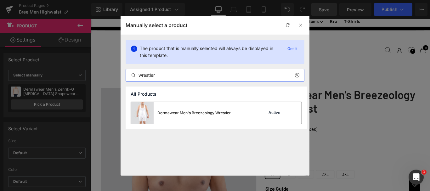
type input "wrestler"
click at [254, 120] on div "Dermawear Men's Breezeology Wrestler Active" at bounding box center [216, 113] width 171 height 22
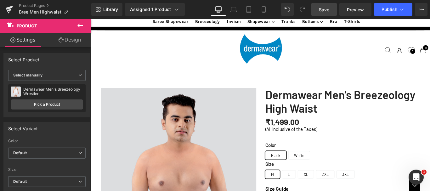
scroll to position [1354, 0]
click at [322, 10] on span "Save" at bounding box center [324, 9] width 10 height 7
click at [325, 13] on span "Save" at bounding box center [324, 9] width 10 height 7
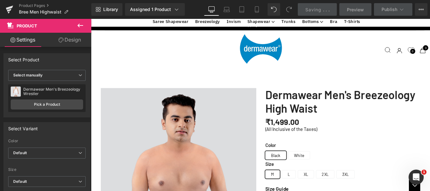
scroll to position [976, 0]
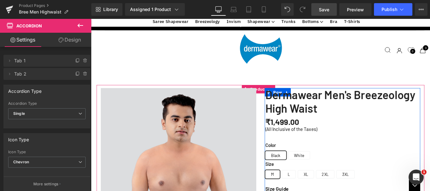
scroll to position [31, 0]
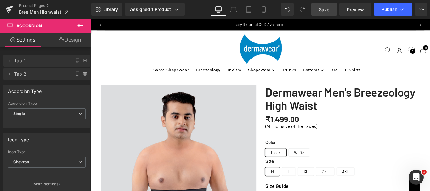
drag, startPoint x: 325, startPoint y: 9, endPoint x: 269, endPoint y: 98, distance: 105.4
click at [325, 9] on span "Save" at bounding box center [324, 9] width 10 height 7
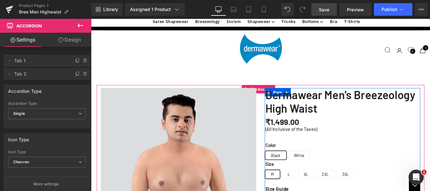
scroll to position [94, 0]
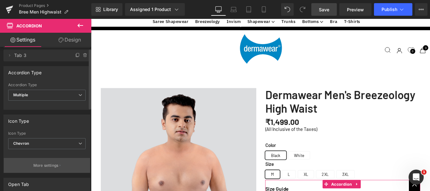
scroll to position [0, 0]
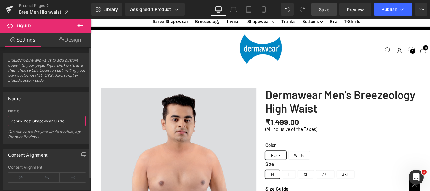
drag, startPoint x: 11, startPoint y: 121, endPoint x: 7, endPoint y: 121, distance: 4.1
click at [7, 121] on div "Zenrik Vest Shapewear Guide Name Zenrik Vest Shapewear Guide Custom name for yo…" at bounding box center [47, 126] width 86 height 35
type input "High Waist Body Shapewear for Men"
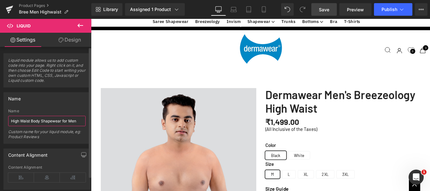
click at [77, 120] on input "High Waist Body Shapewear for Men" at bounding box center [46, 121] width 77 height 10
type input "High Waist Body Shapewear for Men- Size Chart"
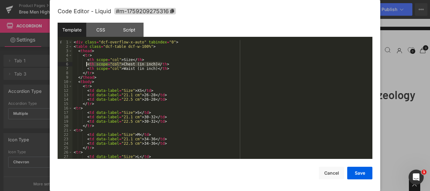
drag, startPoint x: 161, startPoint y: 64, endPoint x: 86, endPoint y: 65, distance: 75.6
click at [86, 65] on div "< div class = "dcf-overflow-x-auto" tabindex = "0" > < table class = "dcf-table…" at bounding box center [221, 104] width 298 height 128
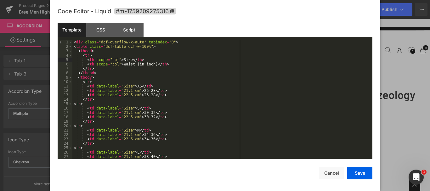
click at [133, 86] on div "< div class = "dcf-overflow-x-auto" tabindex = "0" > < table class = "dcf-table…" at bounding box center [221, 104] width 298 height 128
drag, startPoint x: 138, startPoint y: 91, endPoint x: 148, endPoint y: 91, distance: 10.1
click at [148, 91] on div "< div class = "dcf-overflow-x-auto" tabindex = "0" > < table class = "dcf-table…" at bounding box center [221, 104] width 298 height 128
click at [357, 171] on button "Save" at bounding box center [359, 173] width 25 height 13
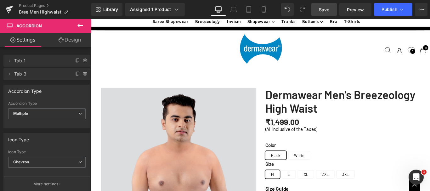
click at [323, 9] on span "Save" at bounding box center [324, 9] width 10 height 7
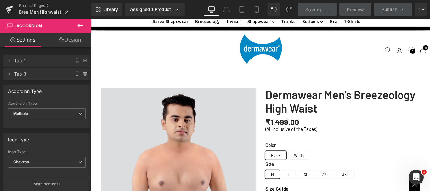
scroll to position [94, 0]
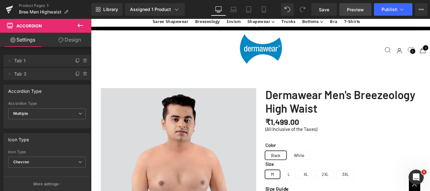
click at [353, 10] on span "Preview" at bounding box center [355, 9] width 17 height 7
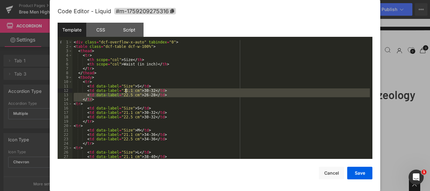
drag, startPoint x: 163, startPoint y: 98, endPoint x: 127, endPoint y: 90, distance: 37.6
click at [127, 90] on div "< div class = "dcf-overflow-x-auto" tabindex = "0" > < table class = "dcf-table…" at bounding box center [221, 104] width 298 height 128
click at [204, 98] on div "< div class = "dcf-overflow-x-auto" tabindex = "0" > < table class = "dcf-table…" at bounding box center [221, 99] width 298 height 119
click at [160, 95] on div "< div class = "dcf-overflow-x-auto" tabindex = "0" > < table class = "dcf-table…" at bounding box center [221, 104] width 298 height 128
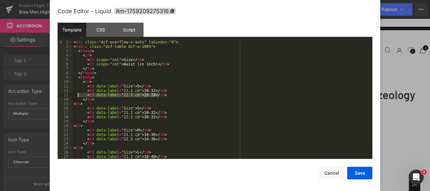
drag, startPoint x: 160, startPoint y: 95, endPoint x: 81, endPoint y: 95, distance: 79.0
click at [81, 95] on div "< div class = "dcf-overflow-x-auto" tabindex = "0" > < table class = "dcf-table…" at bounding box center [221, 104] width 298 height 128
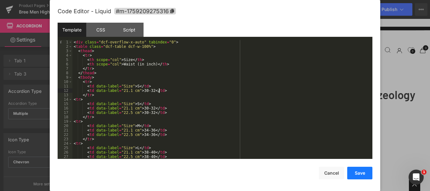
click at [352, 172] on button "Save" at bounding box center [359, 173] width 25 height 13
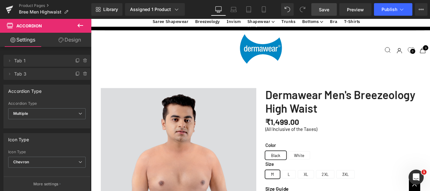
click at [323, 9] on span "Save" at bounding box center [324, 9] width 10 height 7
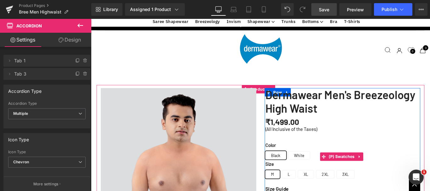
scroll to position [189, 0]
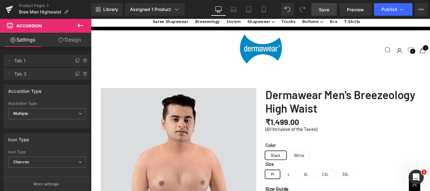
click at [321, 9] on span "Save" at bounding box center [324, 9] width 10 height 7
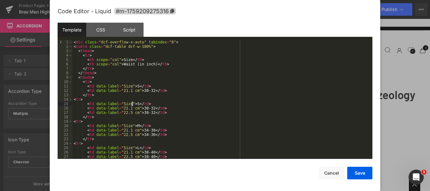
click at [132, 103] on div "< div class = "dcf-overflow-x-auto" tabindex = "0" > < table class = "dcf-table…" at bounding box center [221, 104] width 298 height 128
click at [133, 125] on div "< div class = "dcf-overflow-x-auto" tabindex = "0" > < table class = "dcf-table…" at bounding box center [221, 104] width 298 height 128
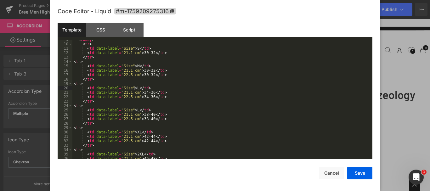
scroll to position [38, 0]
click at [132, 110] on div "< tbody > < tr > < td data-label = "Size" > S </ td > < td data-label = "21.1 c…" at bounding box center [221, 101] width 298 height 128
click at [132, 110] on div "< tbody > < tr > < td data-label = "Size" > S </ td > < td data-label = "21.1 c…" at bounding box center [221, 99] width 298 height 119
click at [132, 132] on div "< tbody > < tr > < td data-label = "Size" > S </ td > < td data-label = "21.1 c…" at bounding box center [221, 101] width 298 height 128
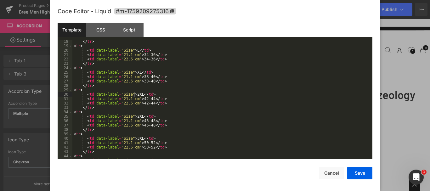
scroll to position [76, 0]
click at [134, 116] on div "</ tr > < tr > < td data-label = "Size" > L </ td > < td data-label = "21.1 cm"…" at bounding box center [221, 103] width 298 height 128
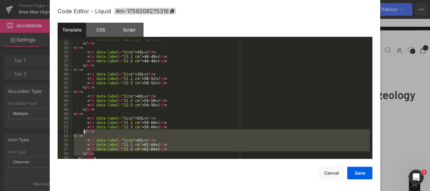
scroll to position [140, 0]
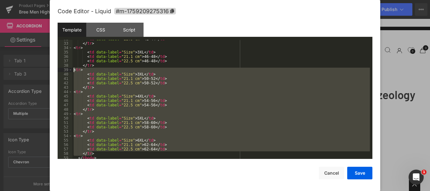
drag, startPoint x: 94, startPoint y: 134, endPoint x: 74, endPoint y: 71, distance: 65.8
click at [74, 71] on div "< td data-label = "22.5 cm" > 42-44 </ td > </ tr > < tr > < td data-label = "S…" at bounding box center [221, 101] width 298 height 128
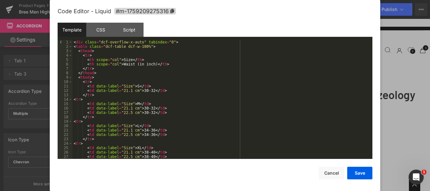
scroll to position [0, 0]
drag, startPoint x: 138, startPoint y: 109, endPoint x: 148, endPoint y: 108, distance: 10.4
click at [148, 108] on div "< div class = "dcf-overflow-x-auto" tabindex = "0" > < table class = "dcf-table…" at bounding box center [221, 104] width 298 height 128
drag, startPoint x: 163, startPoint y: 112, endPoint x: 64, endPoint y: 112, distance: 98.6
click at [64, 112] on pre "1 2 3 4 5 6 7 8 9 10 11 12 13 14 15 16 17 18 19 20 21 22 23 24 25 26 27 28 < di…" at bounding box center [215, 99] width 315 height 119
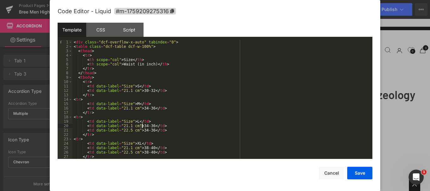
click at [142, 126] on div "< div class = "dcf-overflow-x-auto" tabindex = "0" > < table class = "dcf-table…" at bounding box center [221, 104] width 298 height 128
drag, startPoint x: 144, startPoint y: 126, endPoint x: 148, endPoint y: 127, distance: 4.5
click at [148, 127] on div "< div class = "dcf-overflow-x-auto" tabindex = "0" > < table class = "dcf-table…" at bounding box center [221, 104] width 298 height 128
drag, startPoint x: 162, startPoint y: 130, endPoint x: 79, endPoint y: 124, distance: 83.7
click at [71, 130] on pre "1 2 3 4 5 6 7 8 9 10 11 12 13 14 15 16 17 18 19 20 21 22 23 24 25 26 27 28 < di…" at bounding box center [215, 99] width 315 height 119
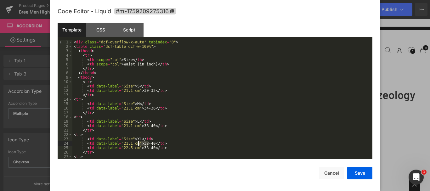
drag, startPoint x: 148, startPoint y: 143, endPoint x: 139, endPoint y: 143, distance: 9.8
click at [139, 143] on div "< div class = "dcf-overflow-x-auto" tabindex = "0" > < table class = "dcf-table…" at bounding box center [221, 104] width 298 height 128
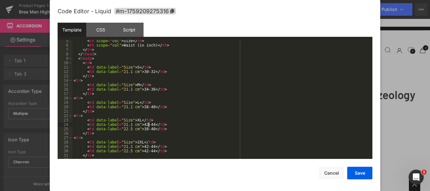
scroll to position [19, 0]
drag, startPoint x: 163, startPoint y: 130, endPoint x: 72, endPoint y: 128, distance: 90.4
click at [72, 128] on div "< th scope = "col" > Size </ th > < th scope = "col" > Waist (in inch) </ th > …" at bounding box center [221, 103] width 298 height 128
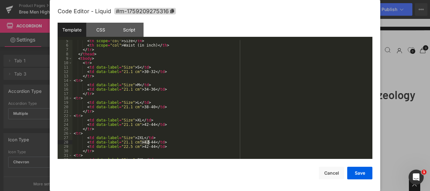
drag, startPoint x: 140, startPoint y: 142, endPoint x: 148, endPoint y: 142, distance: 7.6
click at [148, 142] on div "< th scope = "col" > Size </ th > < th scope = "col" > Waist (in inch) </ th > …" at bounding box center [221, 103] width 298 height 128
drag, startPoint x: 102, startPoint y: 146, endPoint x: 68, endPoint y: 146, distance: 34.3
click at [68, 146] on pre "5 6 7 8 9 10 11 12 13 14 15 16 17 18 19 20 21 22 23 24 25 26 27 28 29 30 31 32 …" at bounding box center [215, 99] width 315 height 119
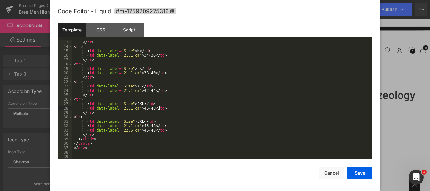
scroll to position [53, 0]
drag, startPoint x: 138, startPoint y: 127, endPoint x: 149, endPoint y: 127, distance: 10.7
click at [149, 127] on div "</ tr > < tr > < td data-label = "Size" > M </ td > < td data-label = "21.1 cm"…" at bounding box center [221, 104] width 298 height 128
drag, startPoint x: 97, startPoint y: 128, endPoint x: 70, endPoint y: 130, distance: 26.6
click at [70, 130] on pre "13 14 15 16 17 18 19 20 21 22 23 24 25 26 27 28 29 30 31 32 33 34 35 36 37 38 3…" at bounding box center [215, 99] width 315 height 119
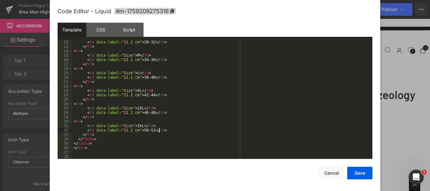
scroll to position [48, 0]
click at [358, 174] on button "Save" at bounding box center [359, 173] width 25 height 13
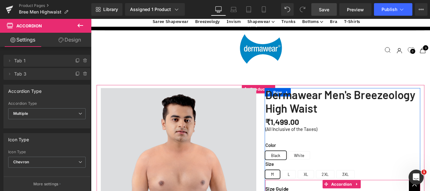
click at [322, 10] on span "Save" at bounding box center [324, 9] width 10 height 7
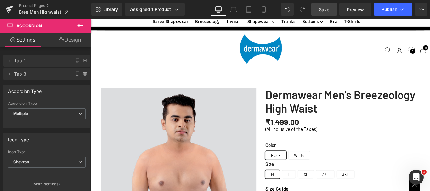
click at [324, 10] on span "Save" at bounding box center [324, 9] width 10 height 7
